Goal: Transaction & Acquisition: Purchase product/service

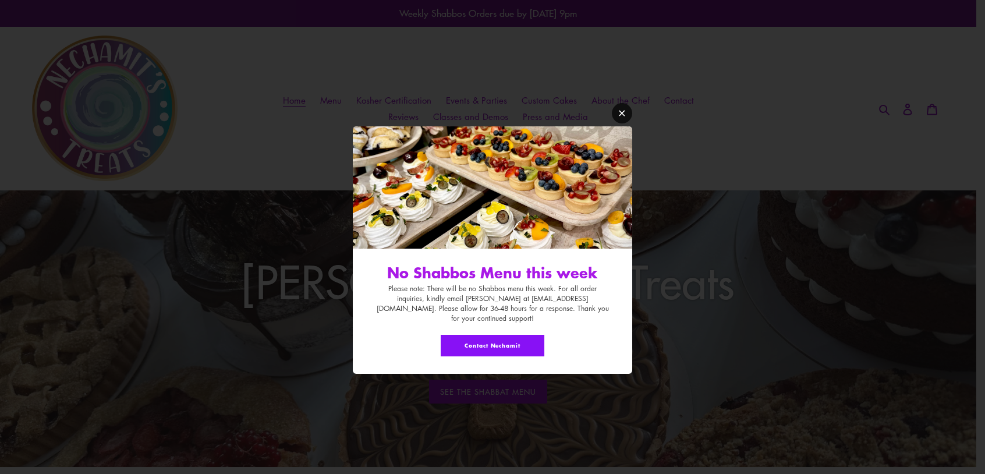
click at [622, 118] on icon "Modal window" at bounding box center [622, 113] width 9 height 9
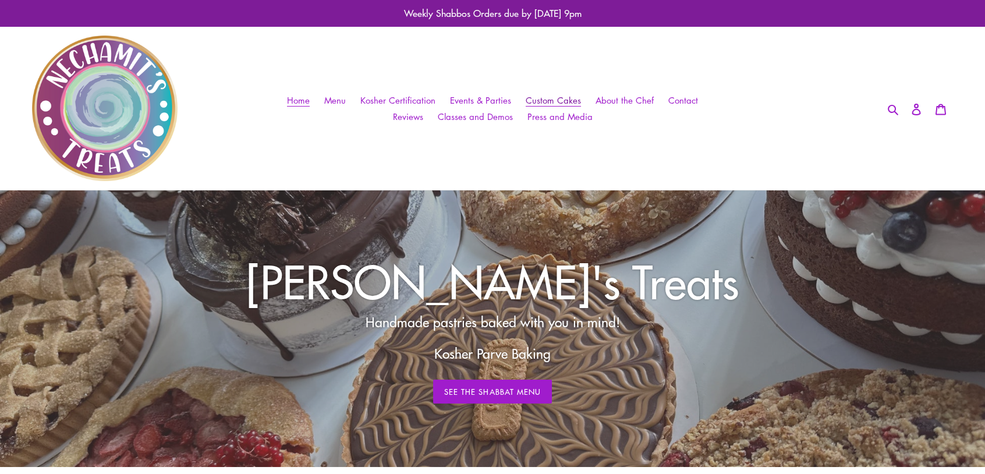
click at [545, 95] on span "Custom Cakes" at bounding box center [553, 100] width 55 height 12
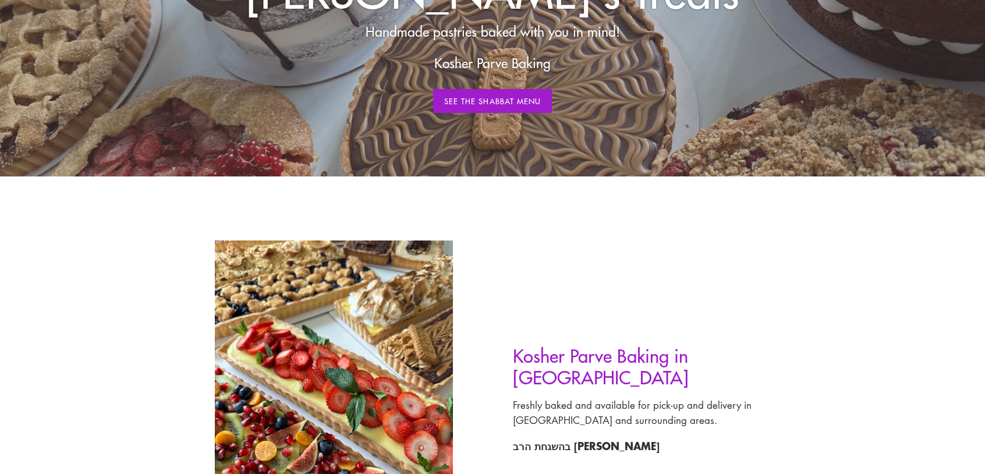
scroll to position [291, 0]
drag, startPoint x: 519, startPoint y: 93, endPoint x: 539, endPoint y: 91, distance: 19.9
click at [519, 93] on link "See The Shabbat Menu" at bounding box center [492, 100] width 119 height 24
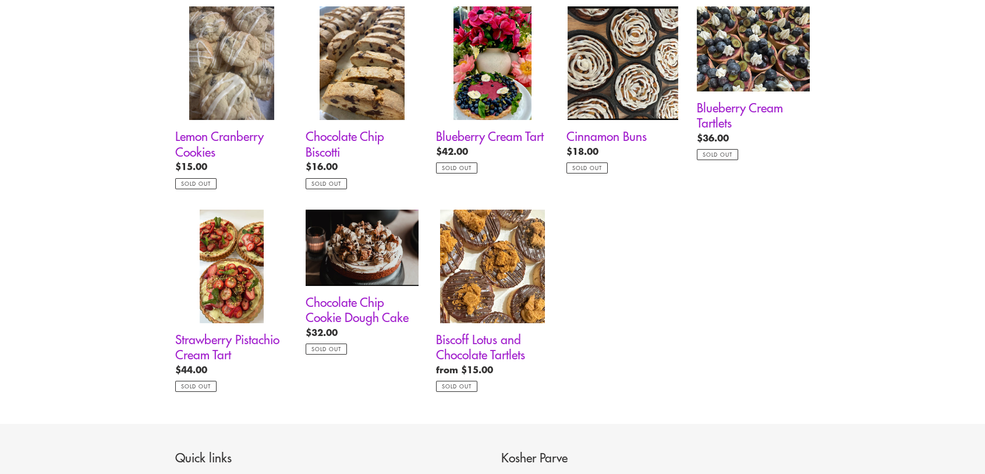
scroll to position [931, 0]
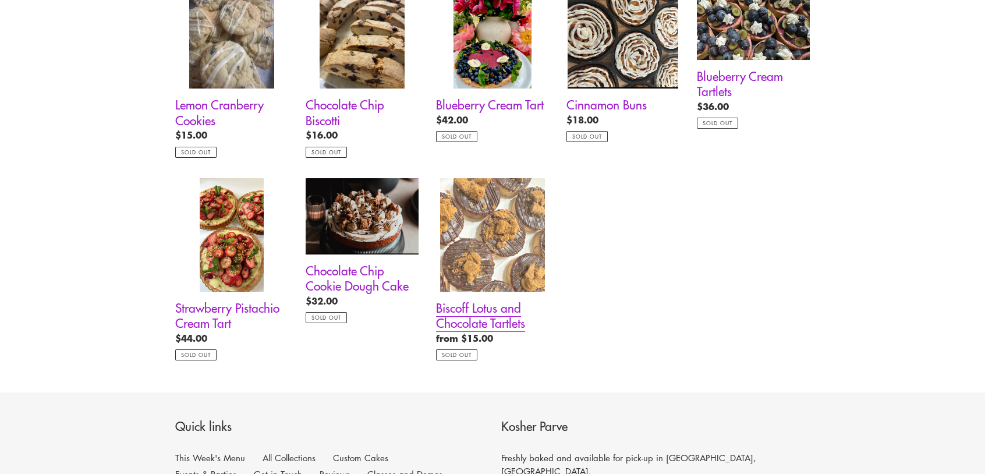
click at [469, 301] on link "Biscoff Lotus and Chocolate Tartlets" at bounding box center [492, 269] width 113 height 182
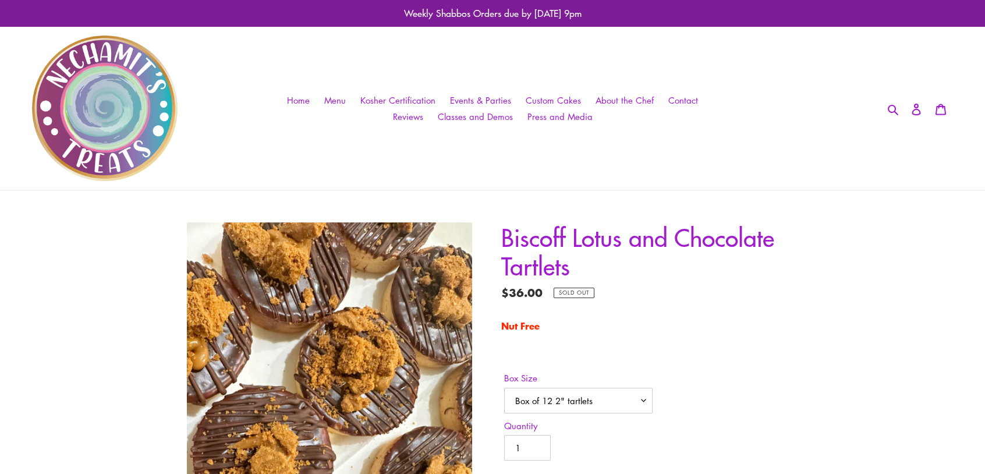
click at [104, 331] on div "Biscoff Lotus and Chocolate Tartlets Regular price $36.00 Sale price $36.00 Reg…" at bounding box center [492, 376] width 985 height 309
